Goal: Communication & Community: Share content

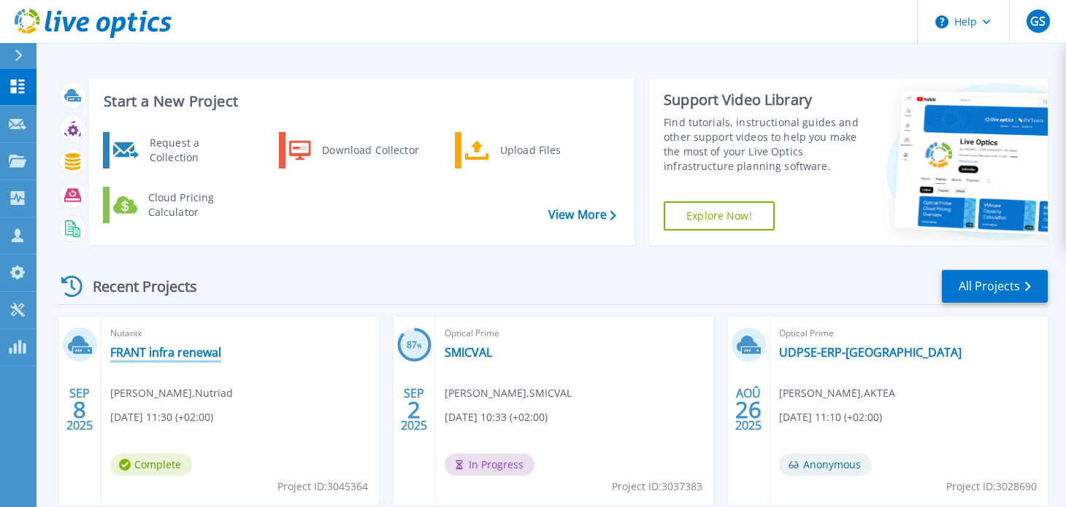
click at [199, 351] on link "FRANT infra renewal" at bounding box center [165, 352] width 111 height 15
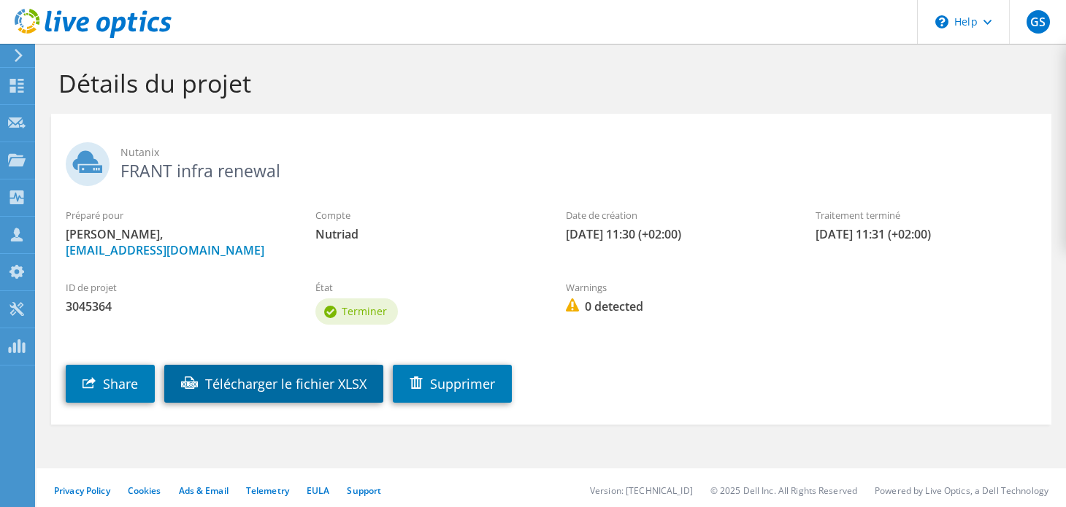
click at [227, 391] on link "Télécharger le fichier XLSX" at bounding box center [273, 384] width 219 height 38
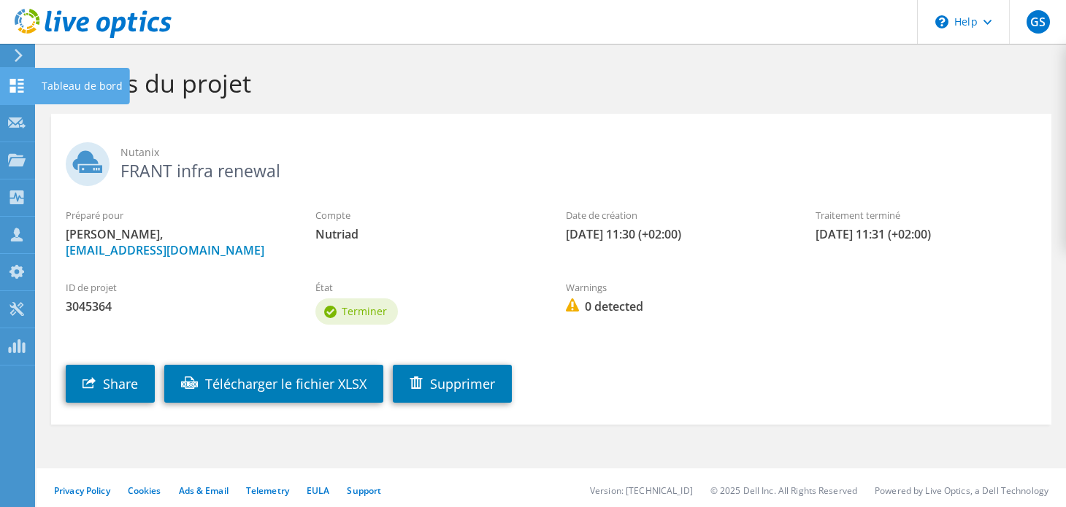
click at [11, 87] on use at bounding box center [17, 86] width 14 height 14
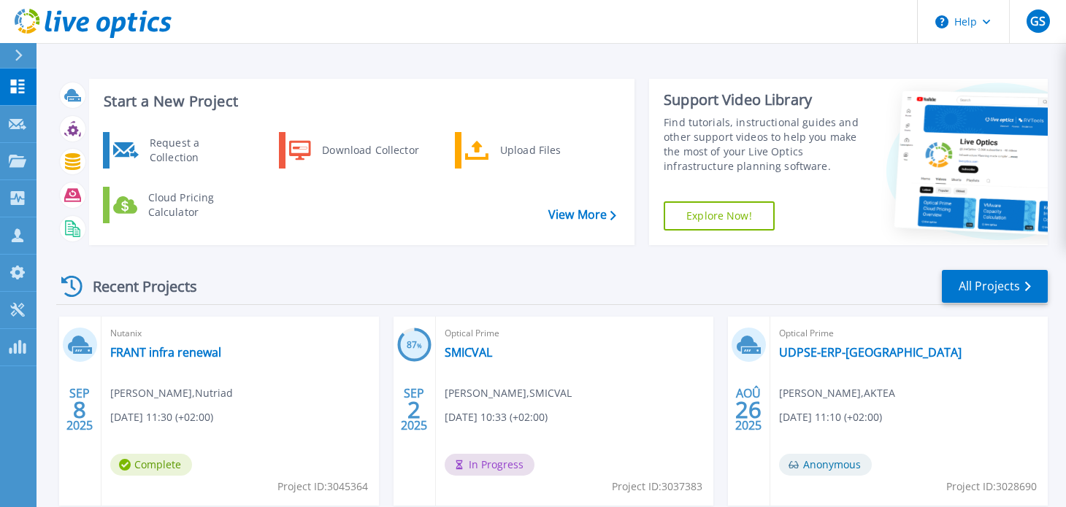
click at [158, 368] on div "Nutanix FRANT infra renewal Guy VAN HAUWERMEIREN , Nutriad 09/08/2025, 11:30 (+…" at bounding box center [239, 411] width 277 height 189
click at [178, 358] on link "FRANT infra renewal" at bounding box center [165, 352] width 111 height 15
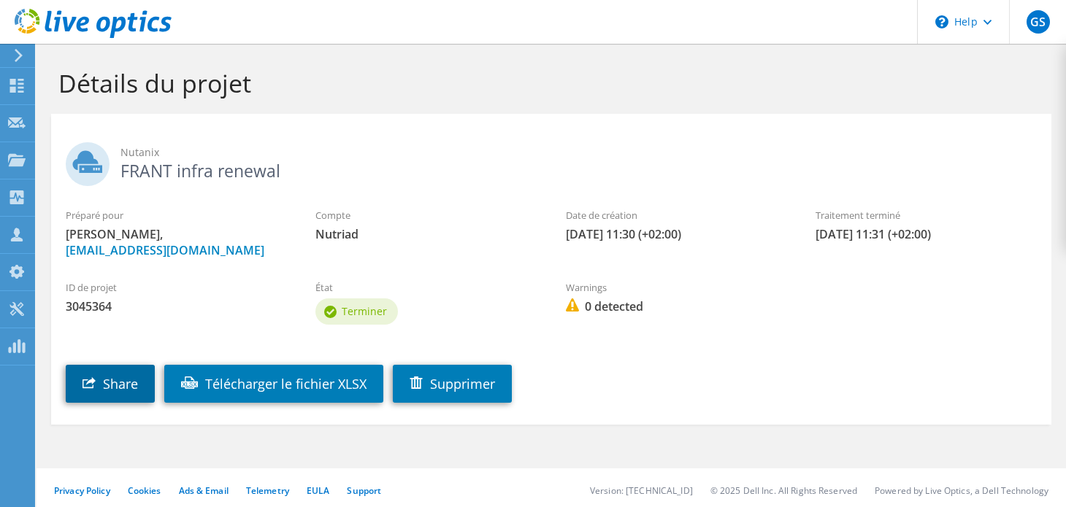
click at [90, 391] on link "Share" at bounding box center [110, 384] width 89 height 38
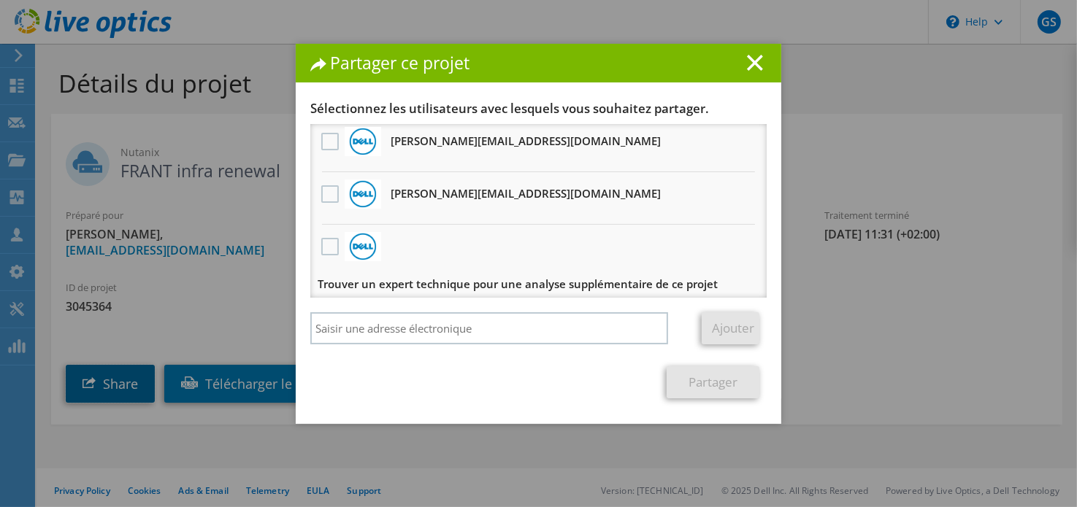
scroll to position [215, 0]
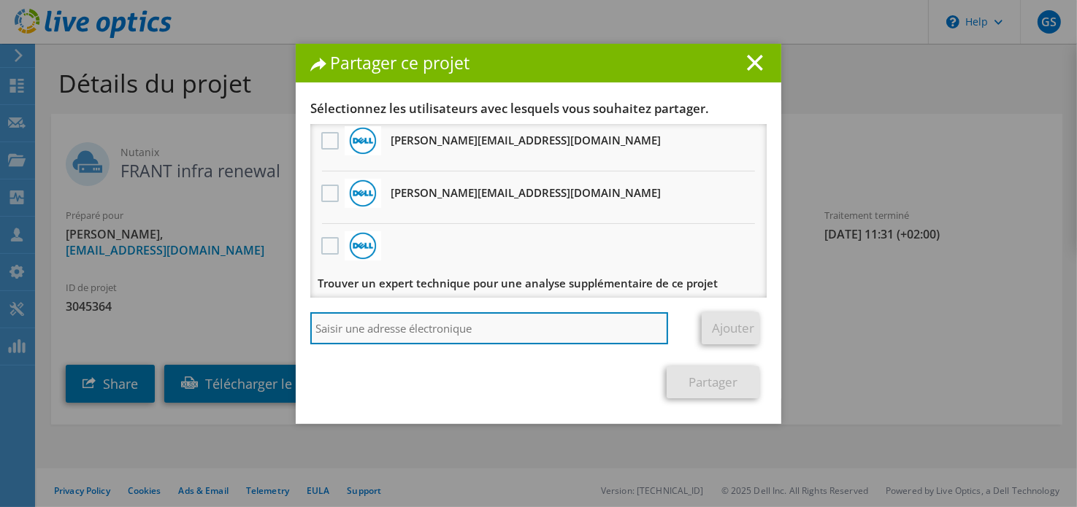
click at [342, 326] on input "search" at bounding box center [489, 328] width 358 height 32
paste input "erwin.seelen@aktea.fr"
type input "erwin.seelen@aktea.fr"
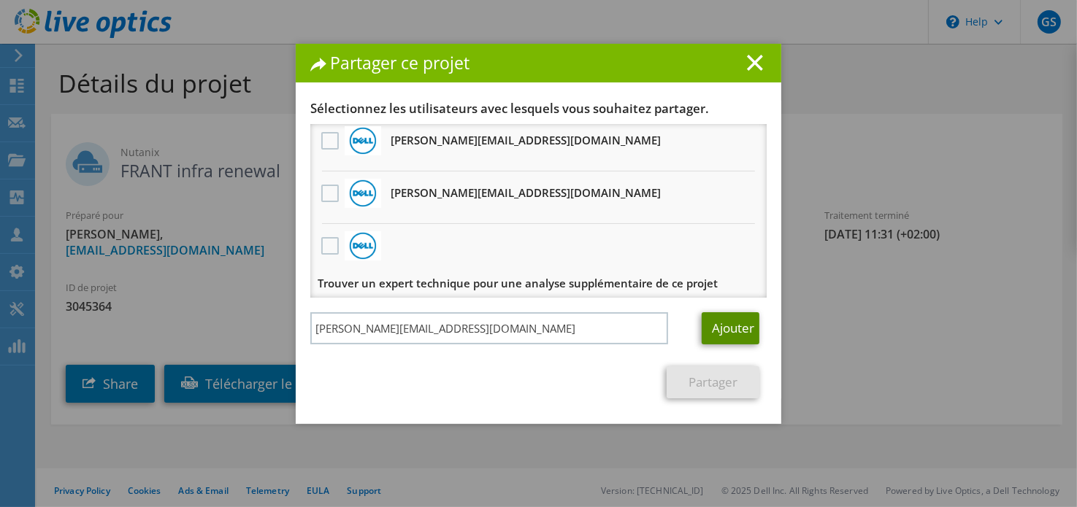
click at [713, 326] on link "Ajouter" at bounding box center [731, 328] width 58 height 32
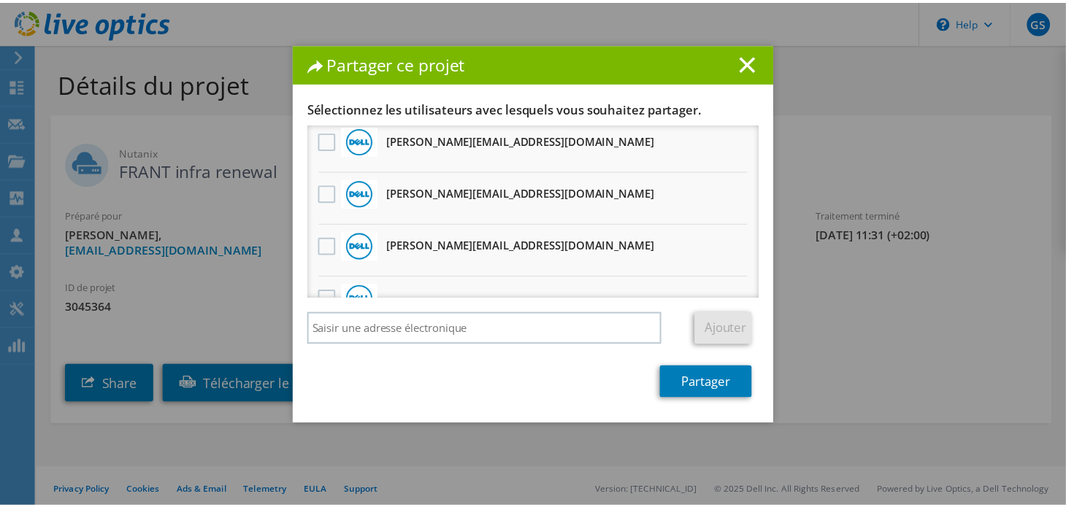
scroll to position [267, 0]
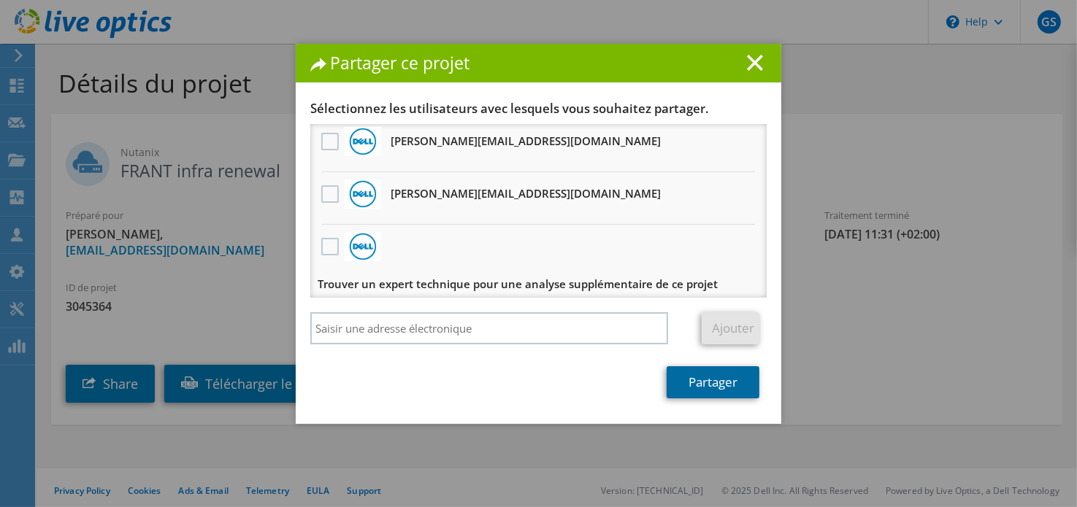
click at [693, 384] on link "Partager" at bounding box center [713, 382] width 93 height 32
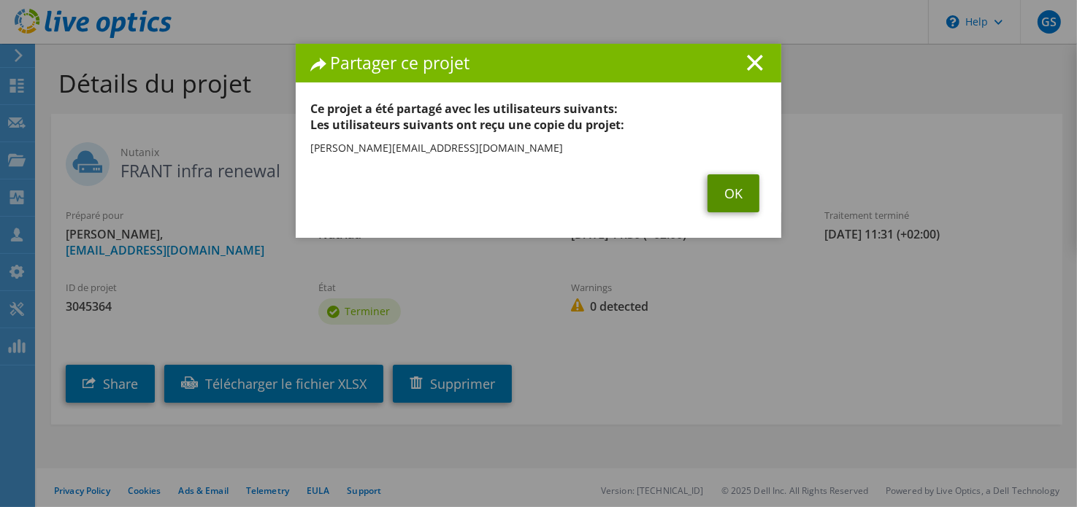
click at [731, 196] on link "OK" at bounding box center [733, 193] width 52 height 38
